Goal: Complete application form

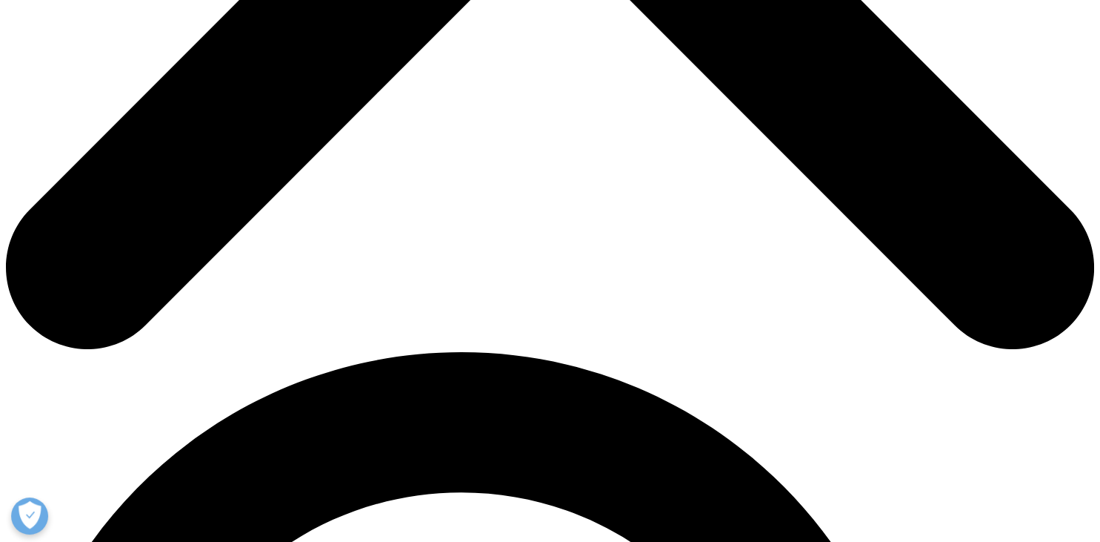
scroll to position [704, 0]
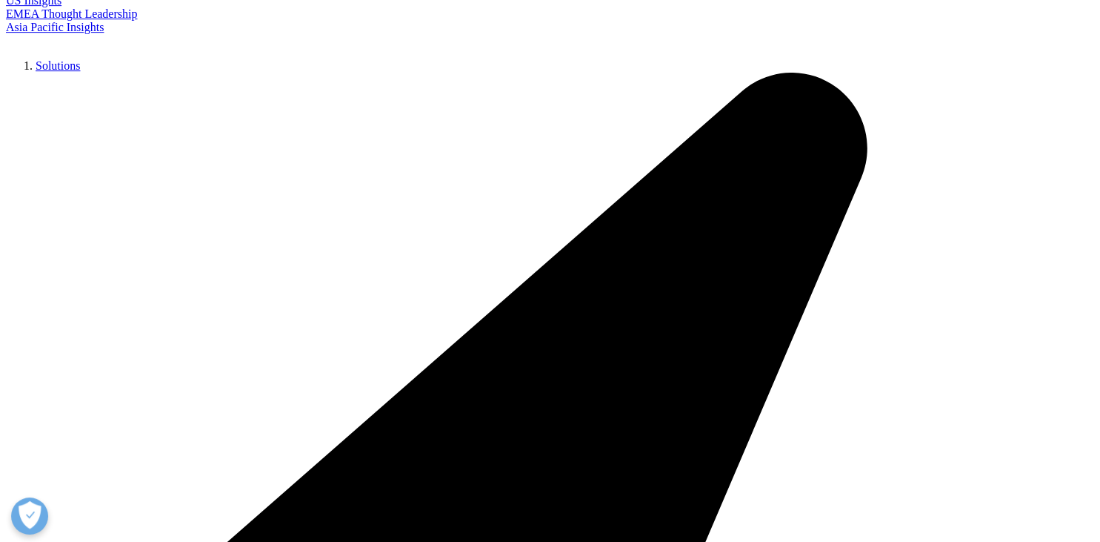
type input "[PERSON_NAME]"
type input "Venkov"
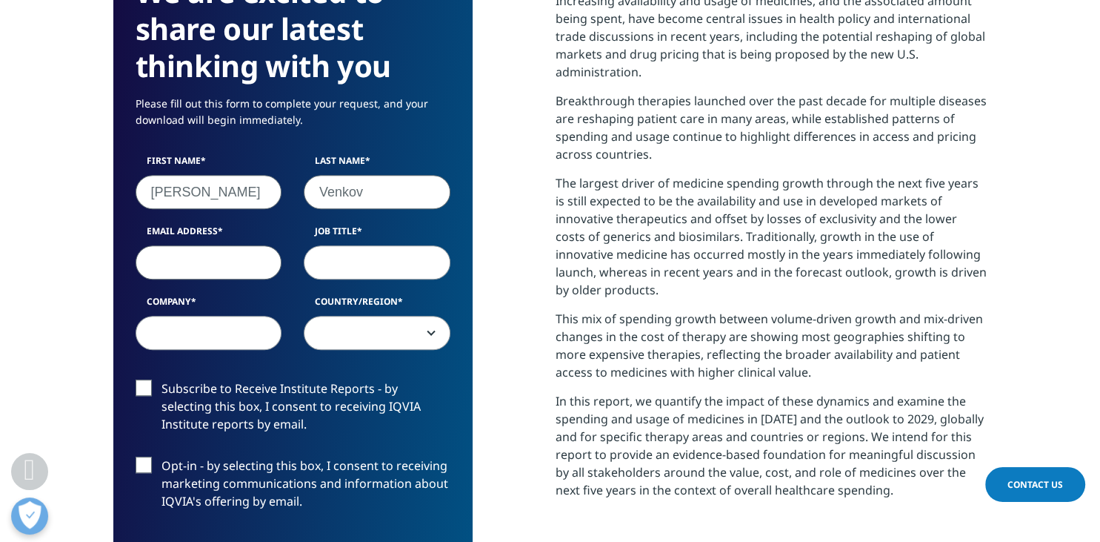
click at [197, 259] on input "Email Address" at bounding box center [209, 262] width 147 height 34
click at [196, 259] on input "Email Address" at bounding box center [209, 262] width 147 height 34
type input "[PERSON_NAME][EMAIL_ADDRESS][DOMAIN_NAME]"
click at [359, 262] on input "Job Title" at bounding box center [377, 262] width 147 height 34
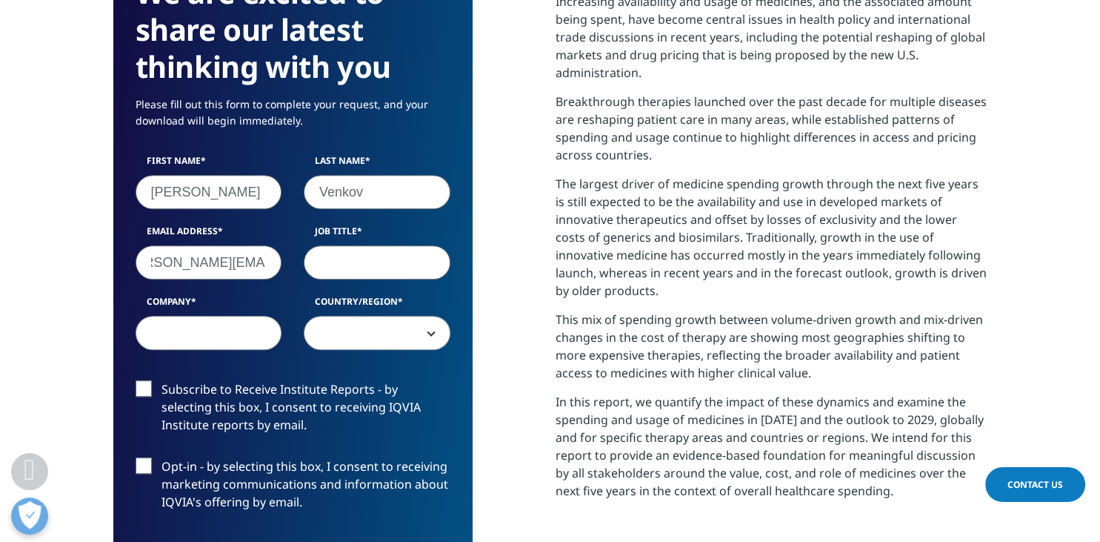
click at [359, 262] on input "Job Title" at bounding box center [377, 262] width 147 height 34
type input "Business Development Manager"
click at [230, 334] on input "Company" at bounding box center [209, 333] width 147 height 34
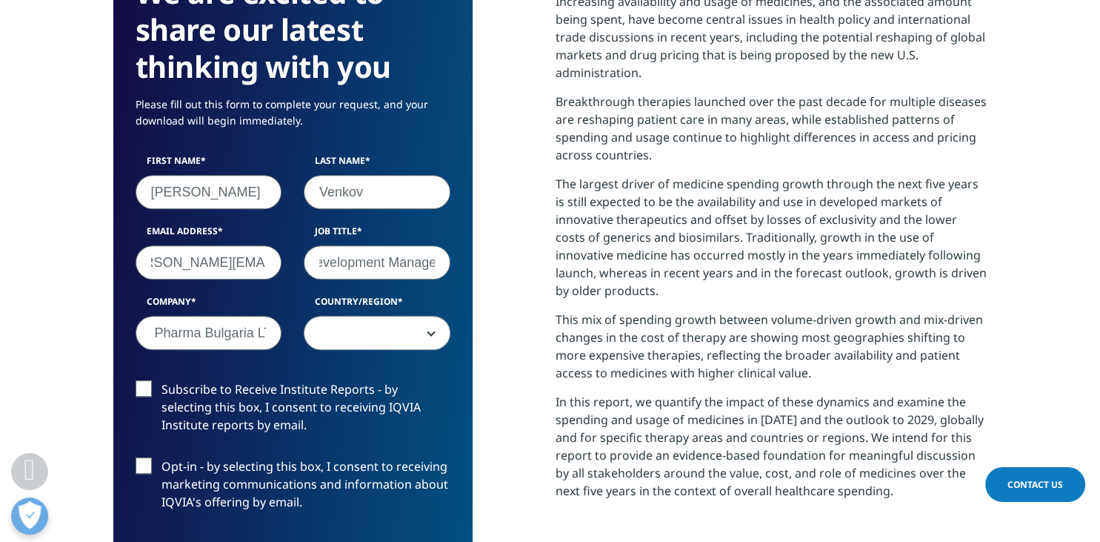
scroll to position [0, 62]
type input "Queisser Pharma Bulgaria LTD"
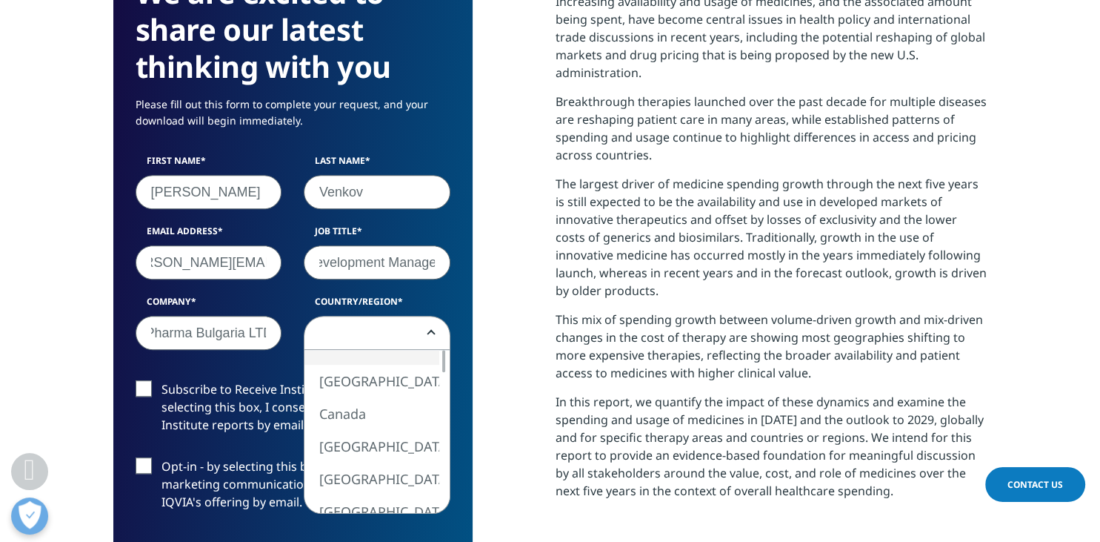
click at [366, 334] on span at bounding box center [377, 333] width 145 height 34
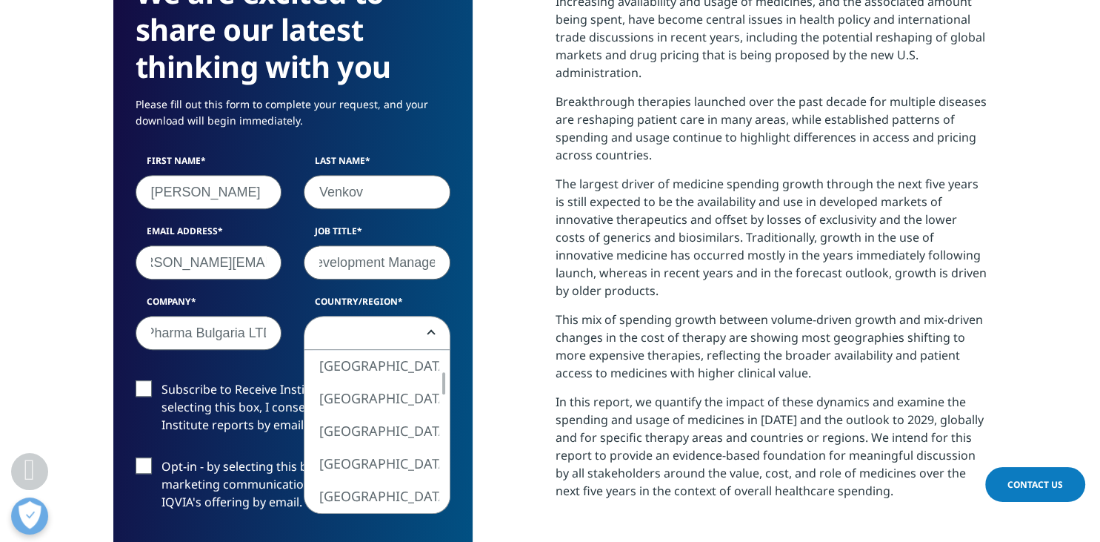
select select "[GEOGRAPHIC_DATA]"
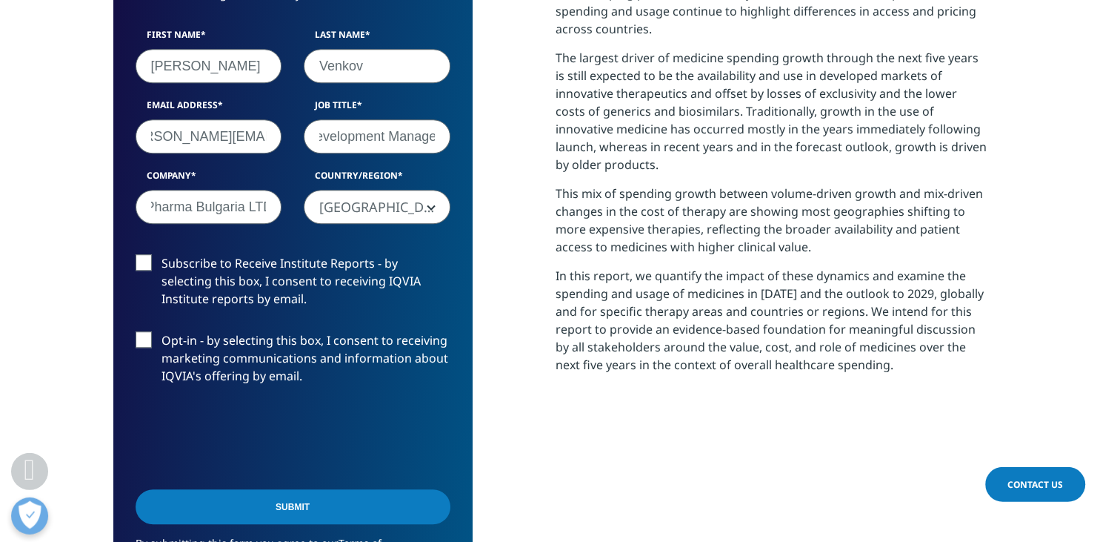
scroll to position [860, 0]
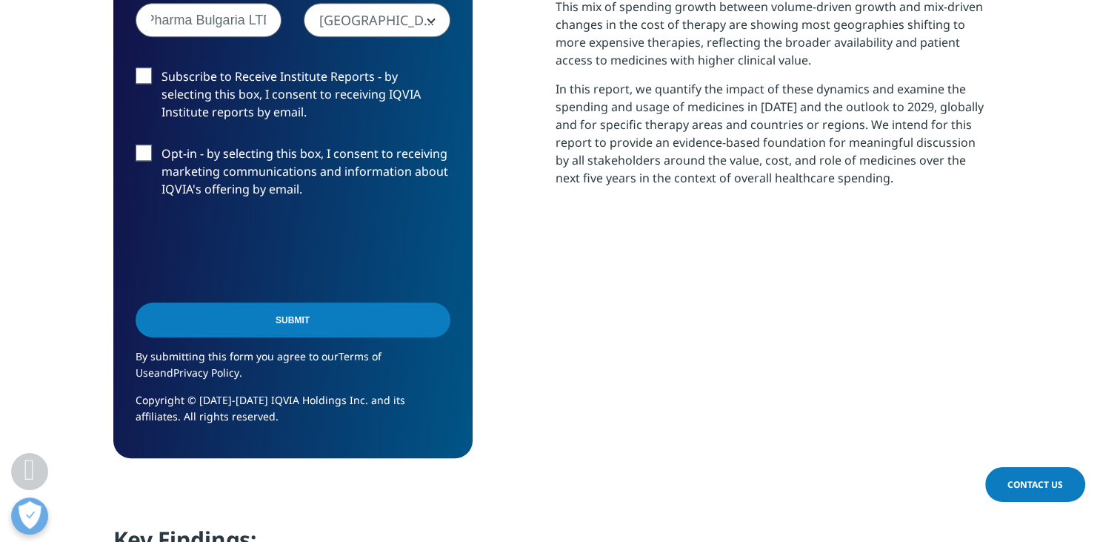
click at [327, 327] on input "Submit" at bounding box center [293, 319] width 315 height 35
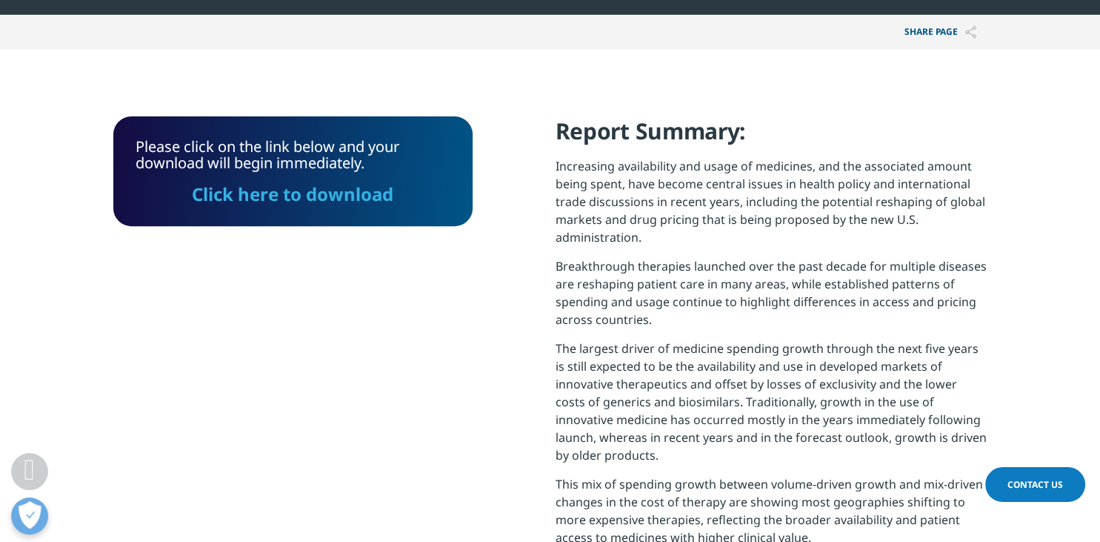
scroll to position [522, 0]
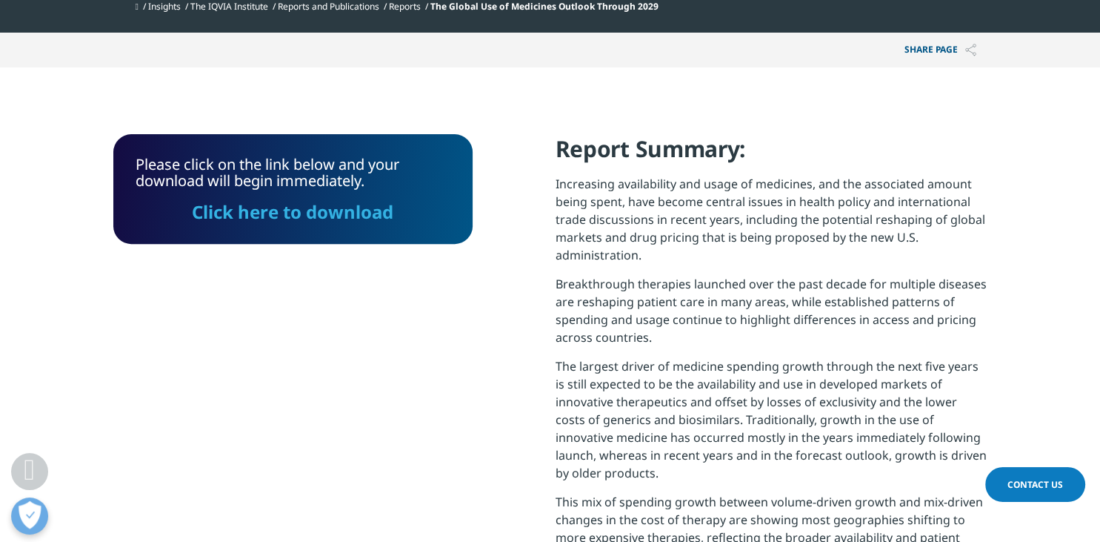
click at [365, 220] on link "Click here to download" at bounding box center [293, 211] width 202 height 24
